Goal: Transaction & Acquisition: Download file/media

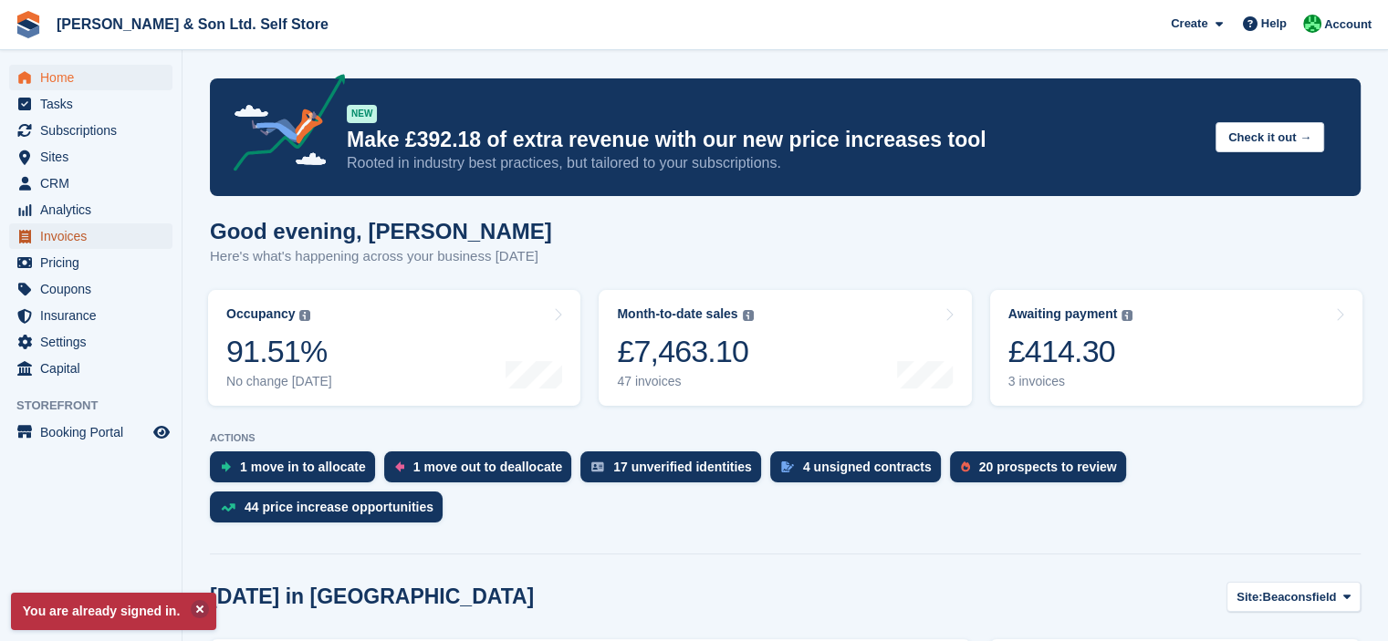
click at [78, 229] on span "Invoices" at bounding box center [94, 237] width 109 height 26
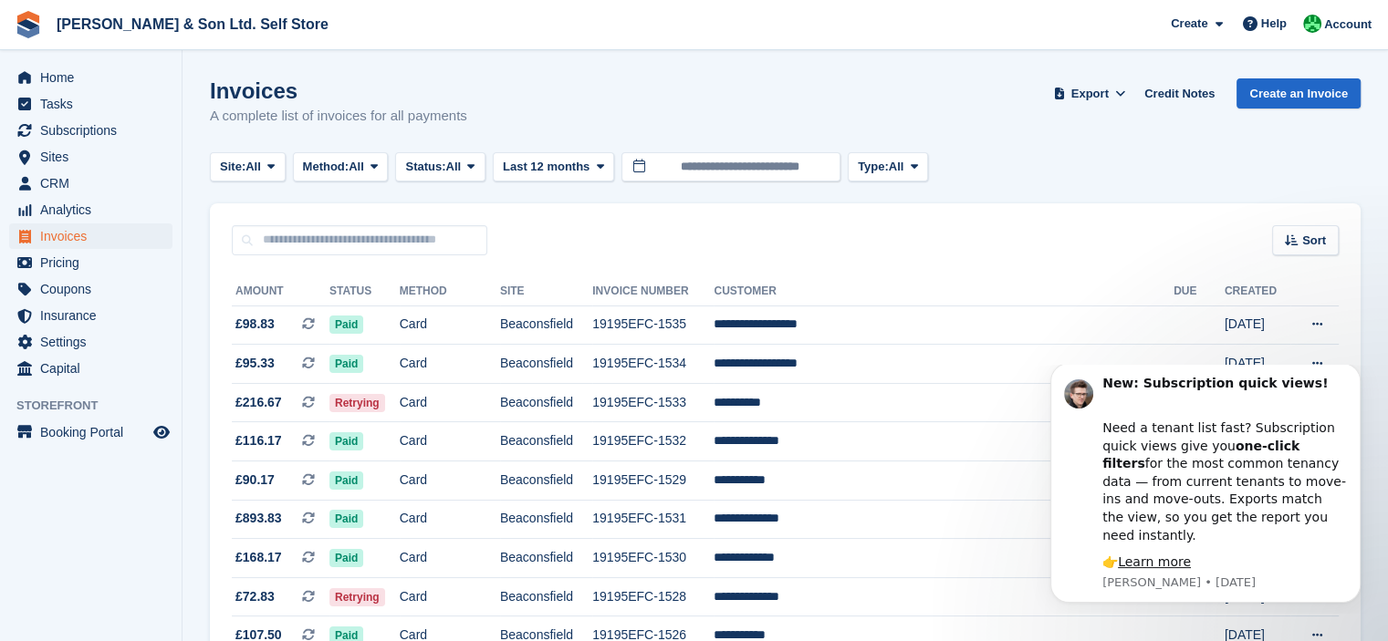
click at [1306, 370] on html "New: Subscription quick views! Need a tenant list fast? Subscription quick view…" at bounding box center [1205, 489] width 365 height 249
click at [1321, 363] on icon at bounding box center [1317, 364] width 10 height 12
click at [1306, 365] on html "New: Subscription quick views! Need a tenant list fast? Subscription quick view…" at bounding box center [1205, 489] width 365 height 249
click at [1371, 369] on html "New: Subscription quick views! Need a tenant list fast? Subscription quick view…" at bounding box center [1205, 489] width 365 height 249
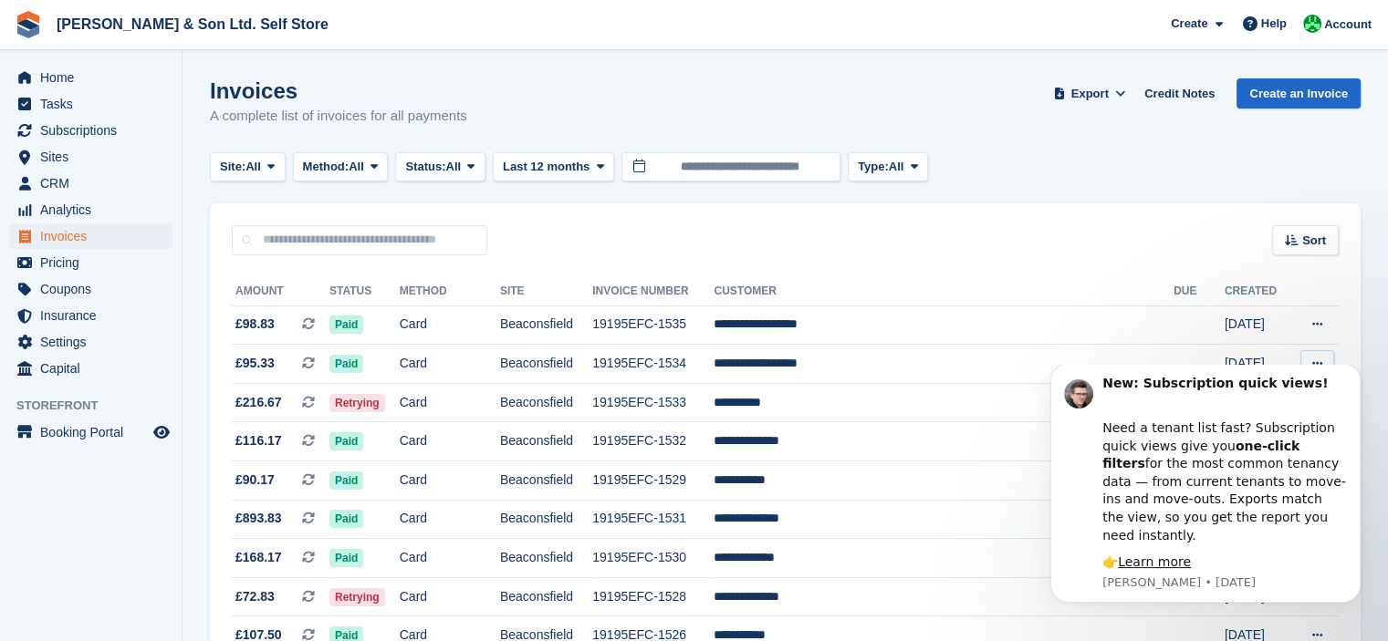
click at [1371, 369] on html "New: Subscription quick views! Need a tenant list fast? Subscription quick view…" at bounding box center [1205, 489] width 365 height 249
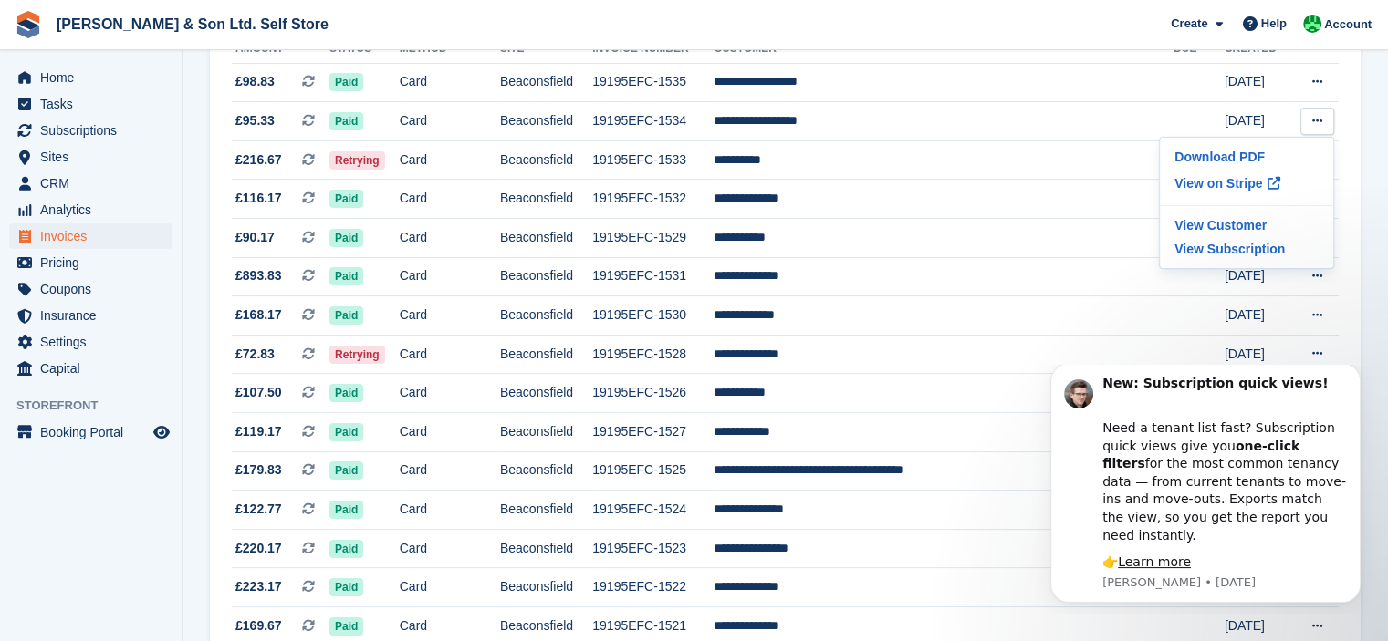
scroll to position [223, 0]
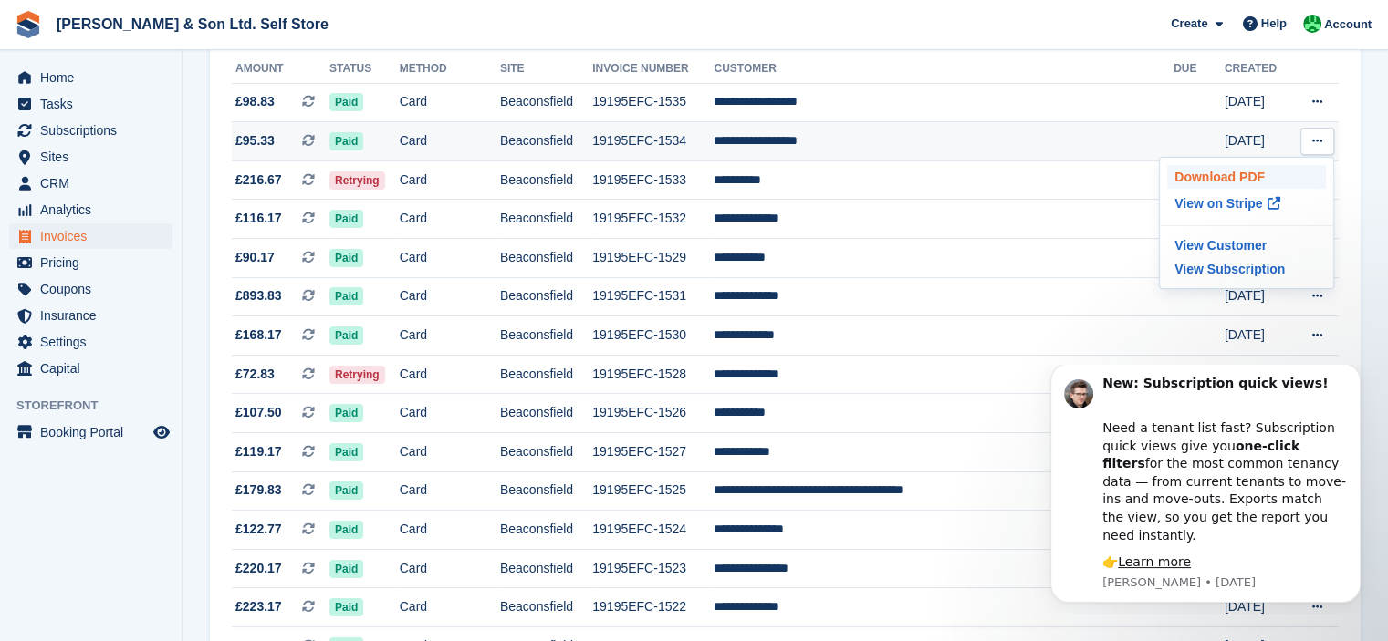
click at [1259, 178] on p "Download PDF" at bounding box center [1246, 177] width 159 height 24
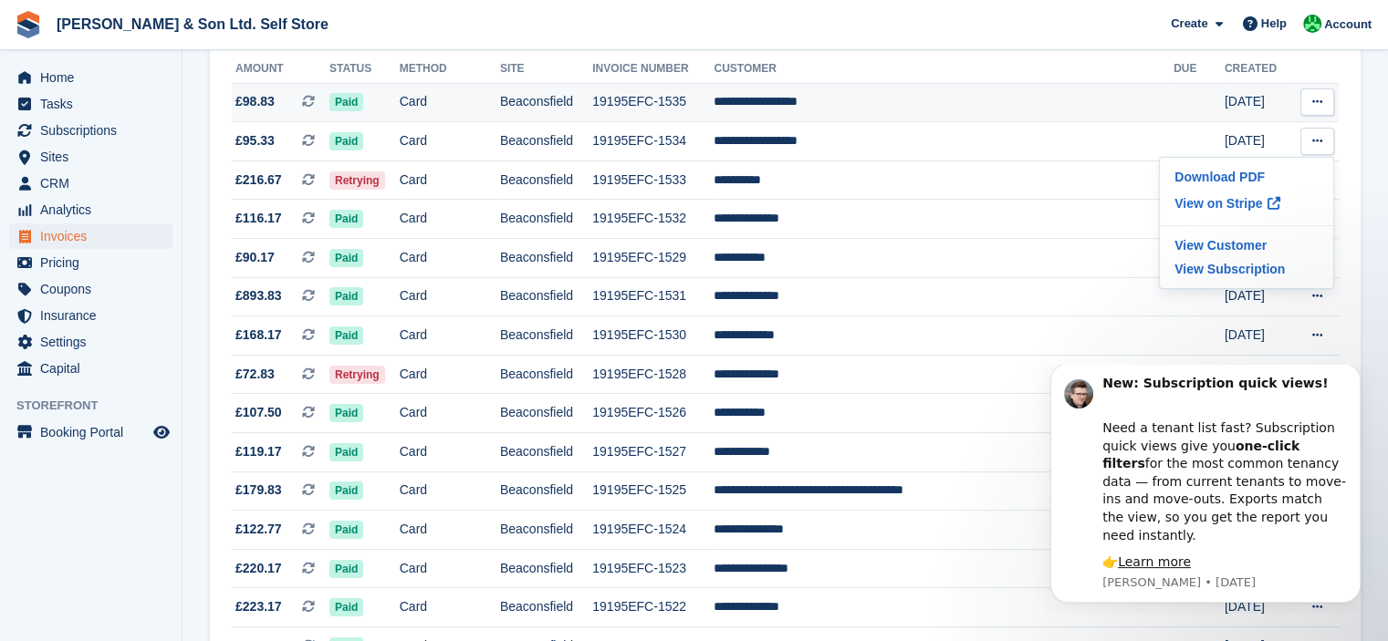
click at [1314, 107] on icon at bounding box center [1317, 102] width 10 height 12
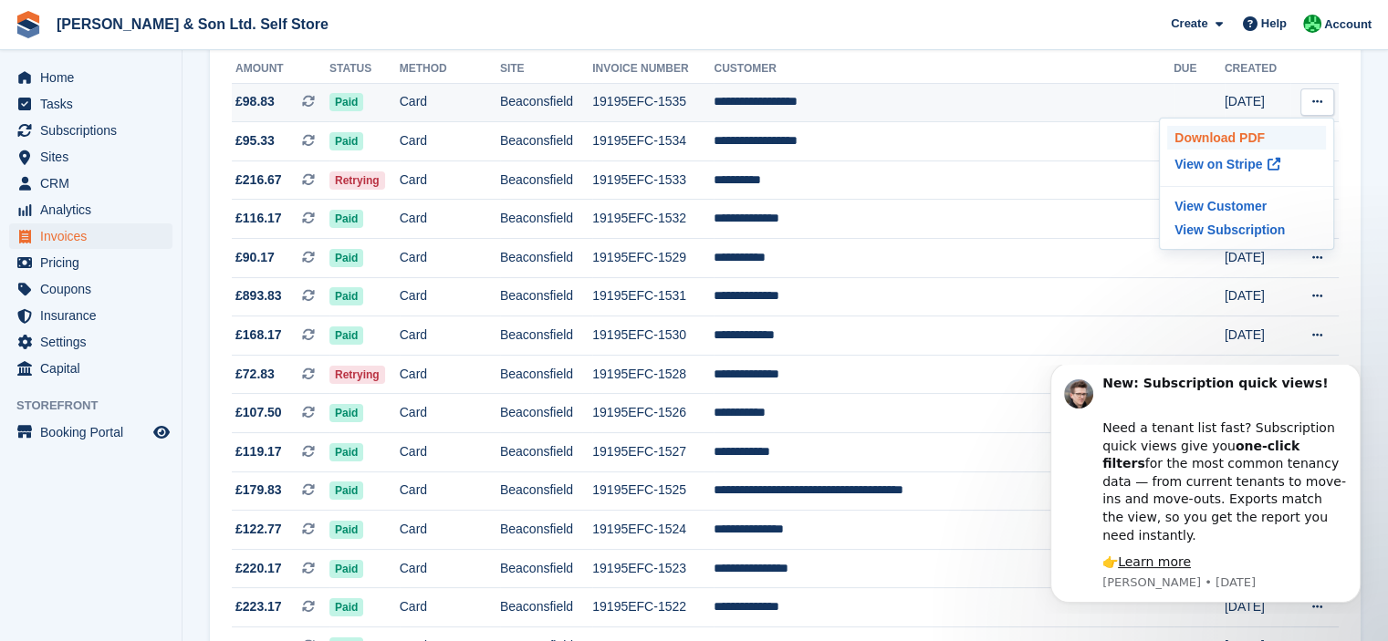
click at [1259, 134] on p "Download PDF" at bounding box center [1246, 138] width 159 height 24
